Goal: Check status: Check status

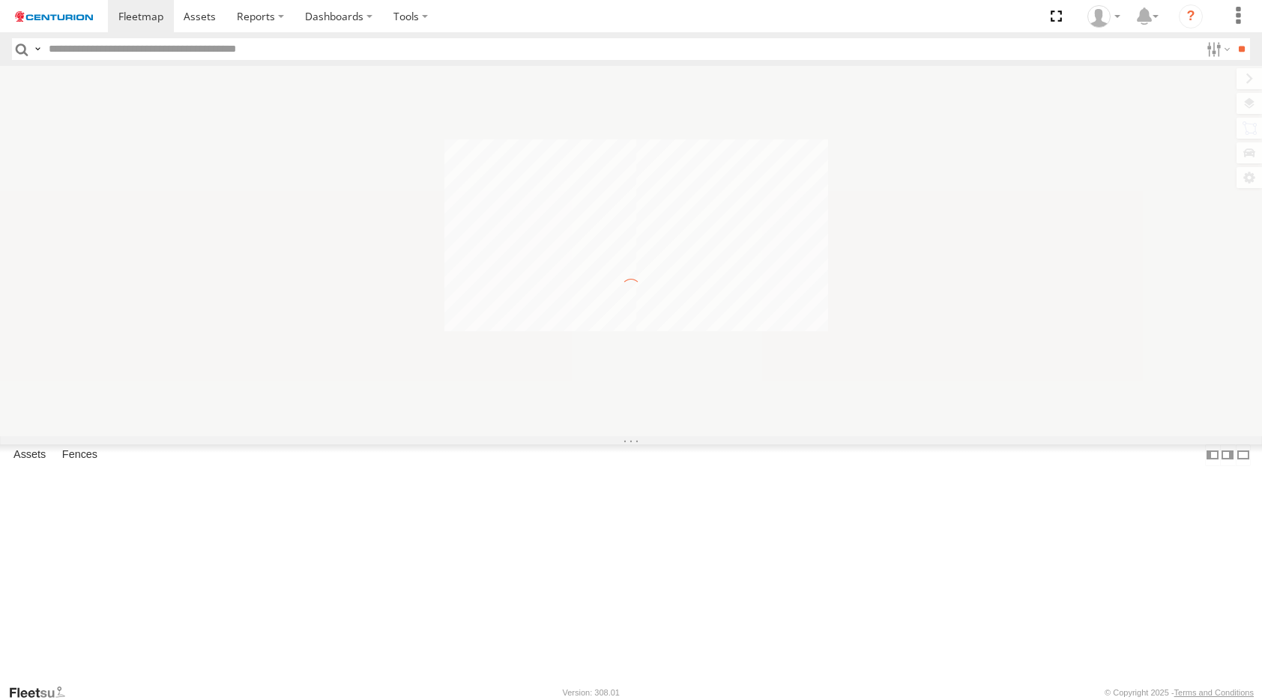
click at [93, 40] on input "text" at bounding box center [621, 49] width 1157 height 22
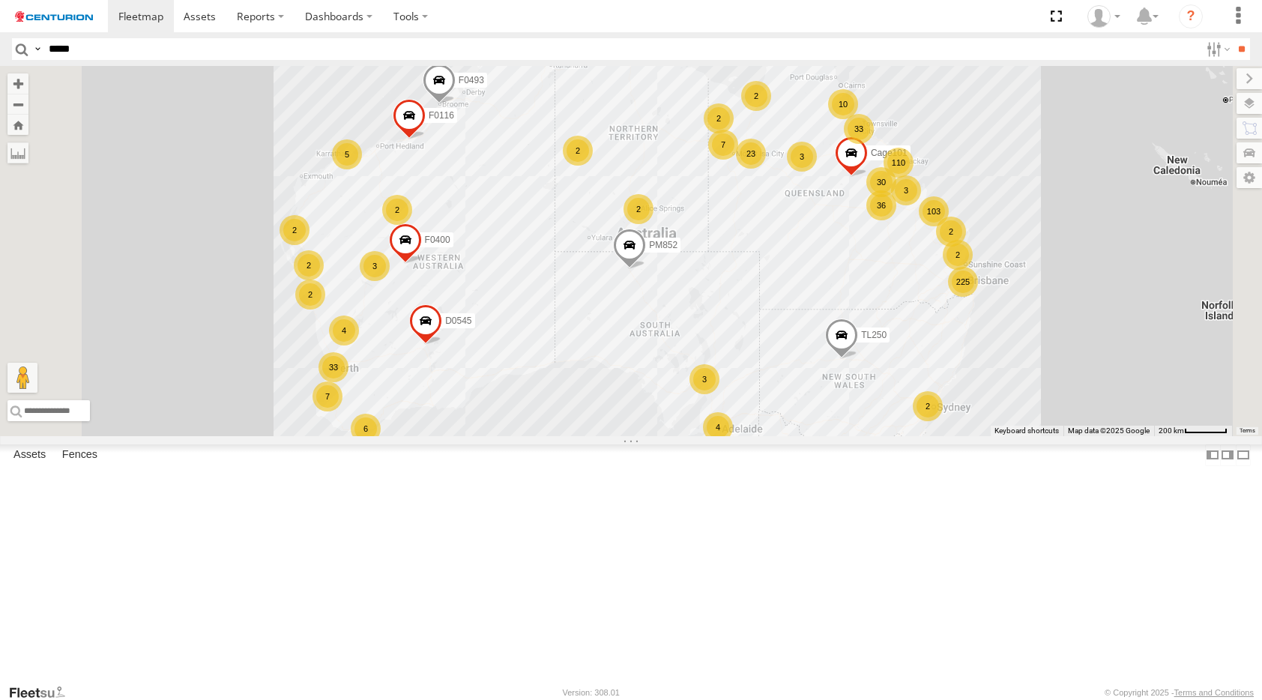
type input "*****"
click at [1233, 38] on input "**" at bounding box center [1241, 49] width 17 height 22
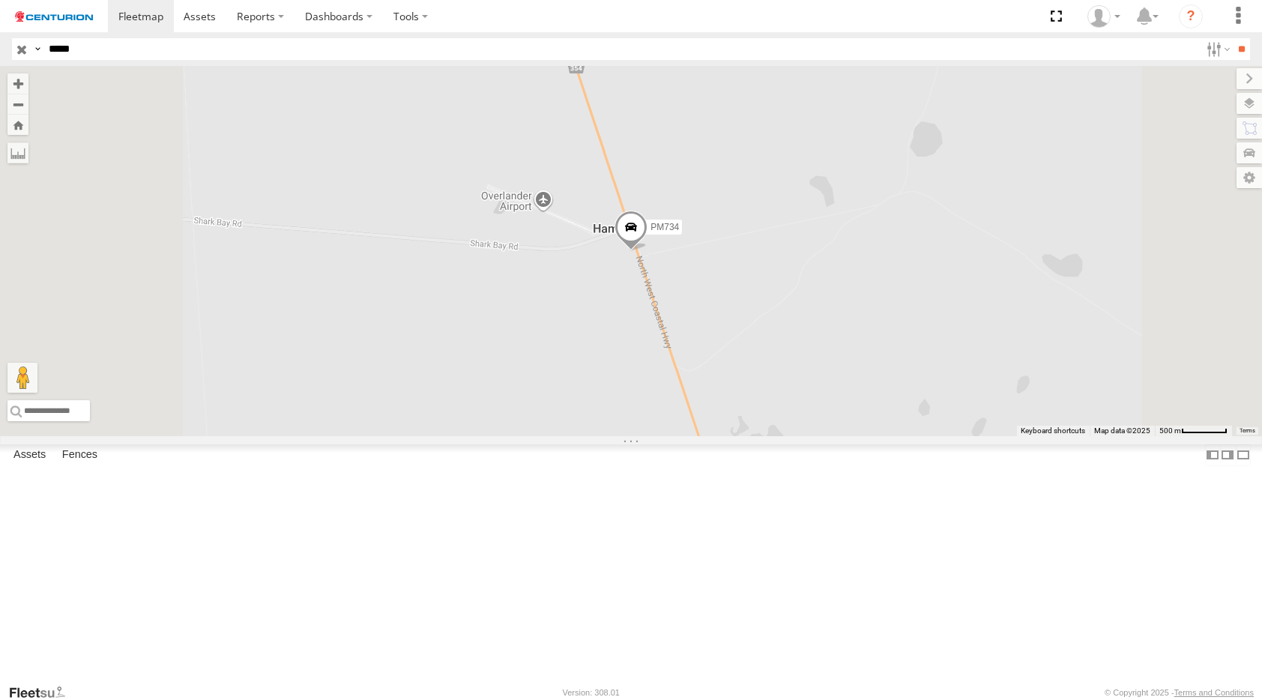
click at [0, 0] on span at bounding box center [0, 0] width 0 height 0
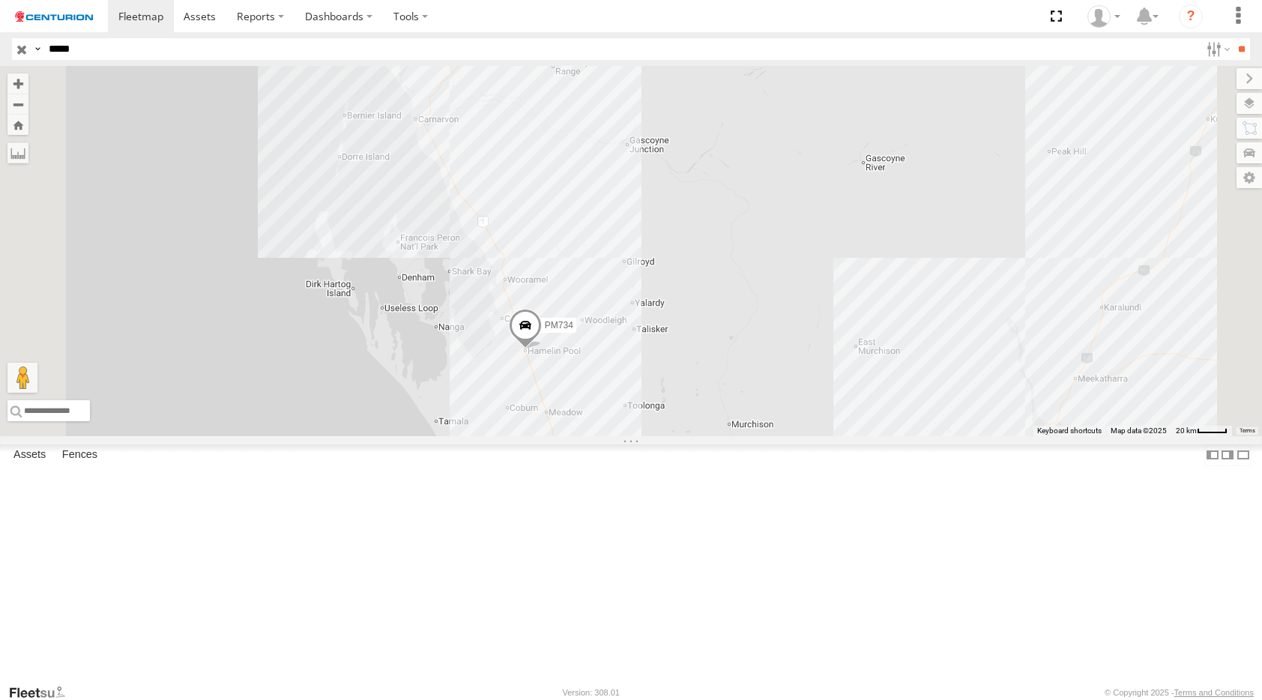
drag, startPoint x: 600, startPoint y: 197, endPoint x: 591, endPoint y: 439, distance: 242.3
click at [591, 436] on div "PM734" at bounding box center [631, 251] width 1262 height 370
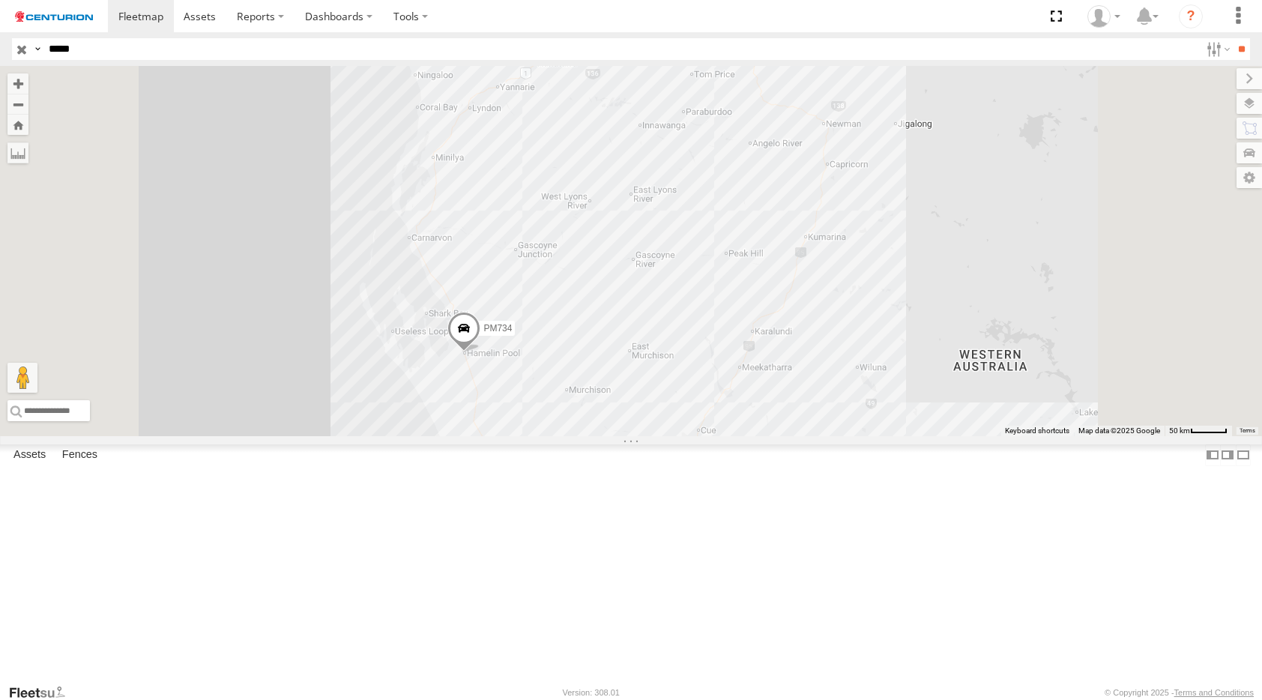
drag, startPoint x: 695, startPoint y: 350, endPoint x: 696, endPoint y: 262, distance: 87.7
click at [696, 262] on div "PM734" at bounding box center [631, 251] width 1262 height 370
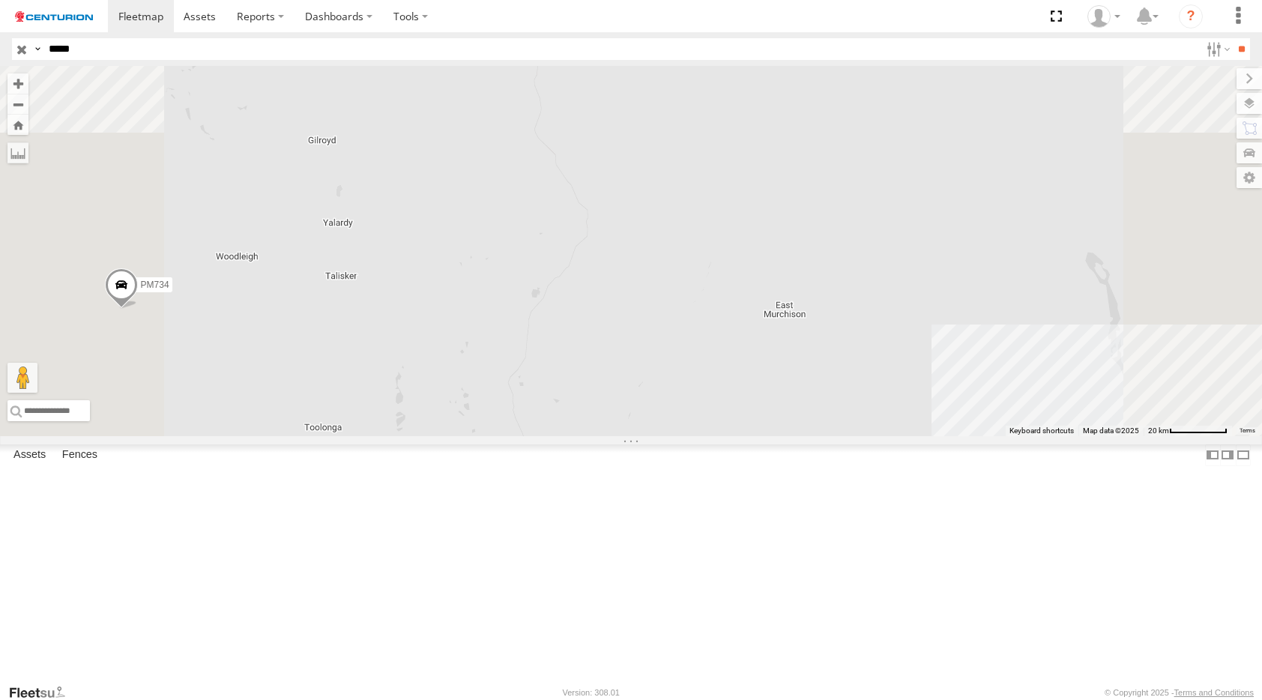
drag, startPoint x: 603, startPoint y: 392, endPoint x: 677, endPoint y: 503, distance: 133.0
click at [677, 436] on div "PM734" at bounding box center [631, 251] width 1262 height 370
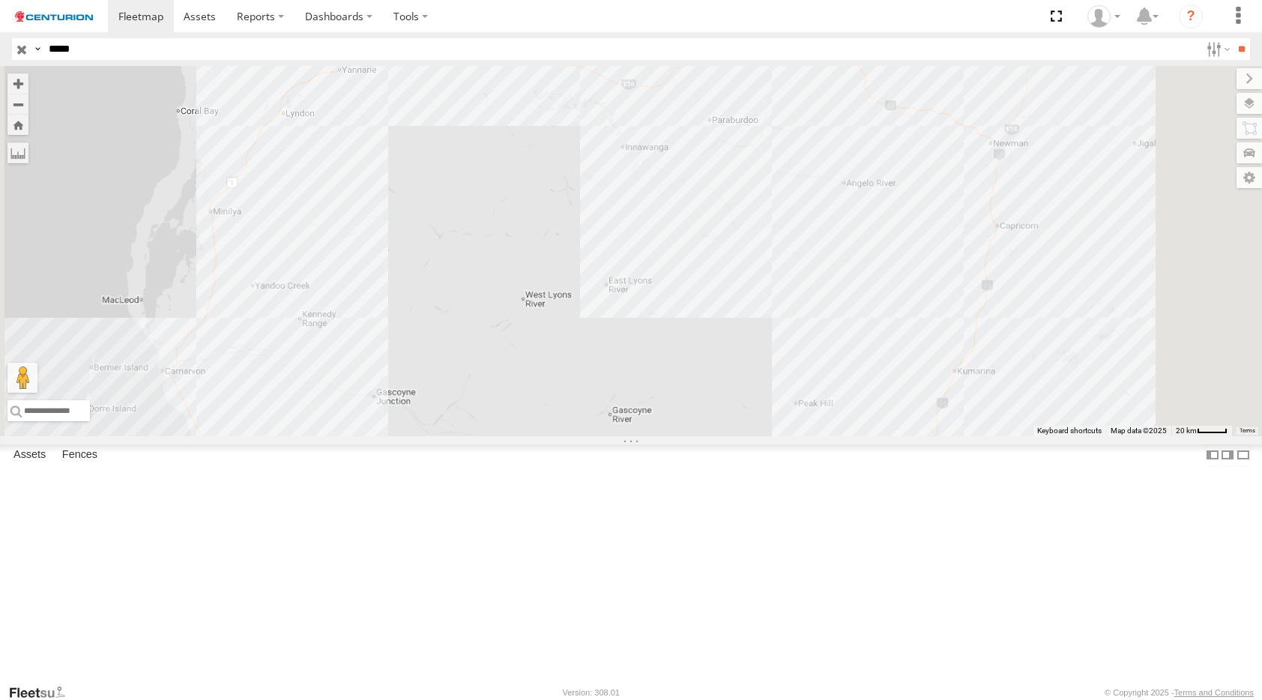
click at [678, 436] on div "PM734" at bounding box center [631, 251] width 1262 height 370
